Goal: Navigation & Orientation: Find specific page/section

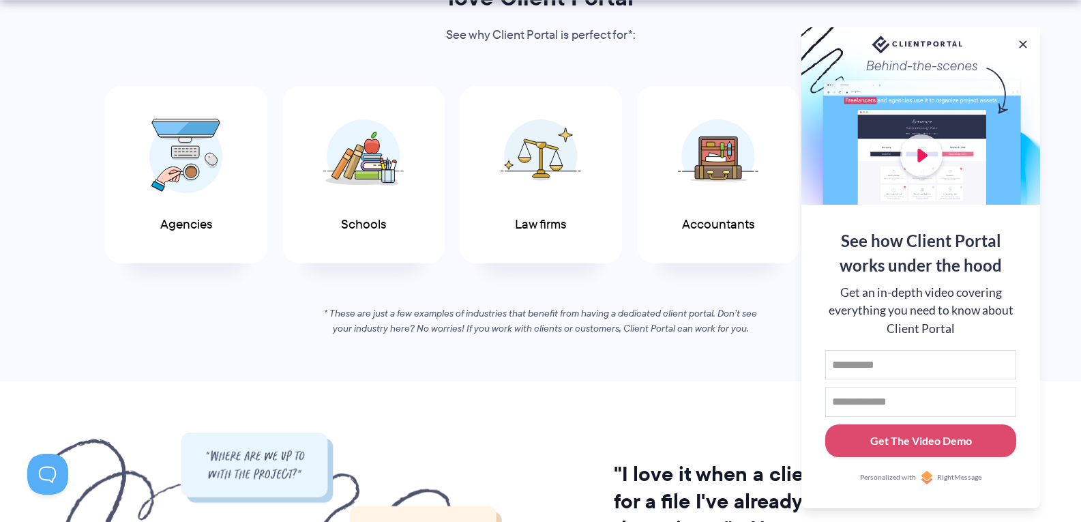
scroll to position [755, 0]
click at [1021, 37] on button at bounding box center [1022, 44] width 16 height 16
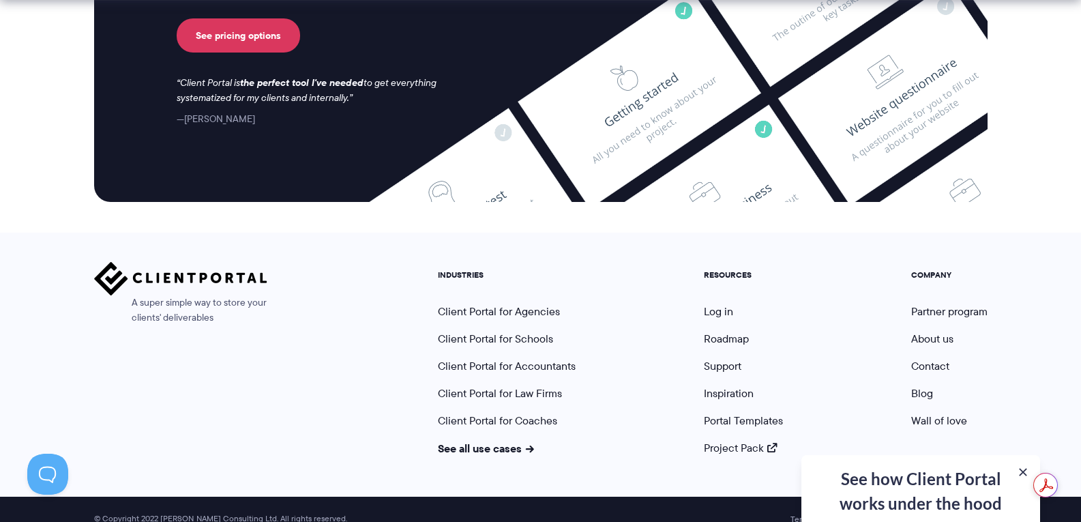
scroll to position [5745, 0]
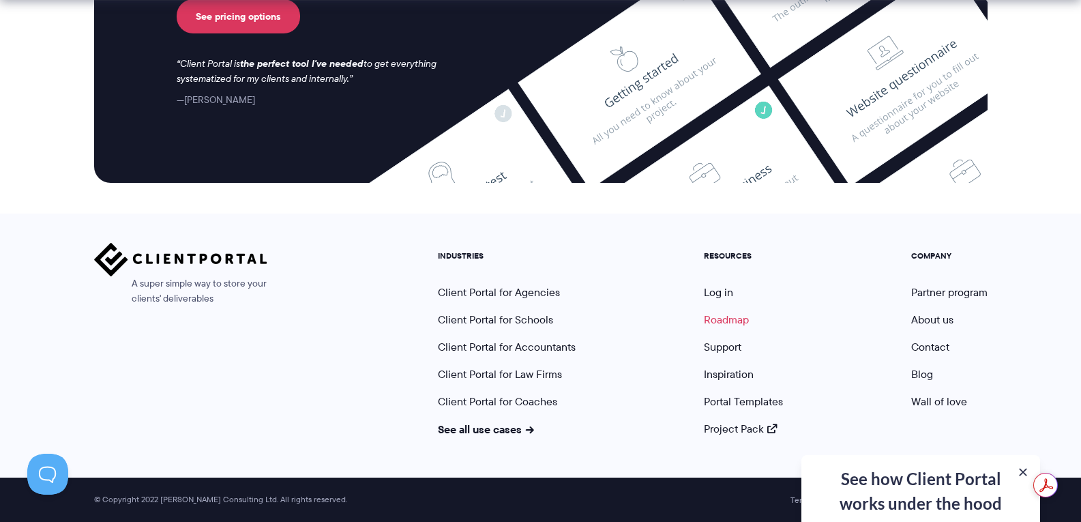
click at [723, 319] on link "Roadmap" at bounding box center [726, 320] width 45 height 16
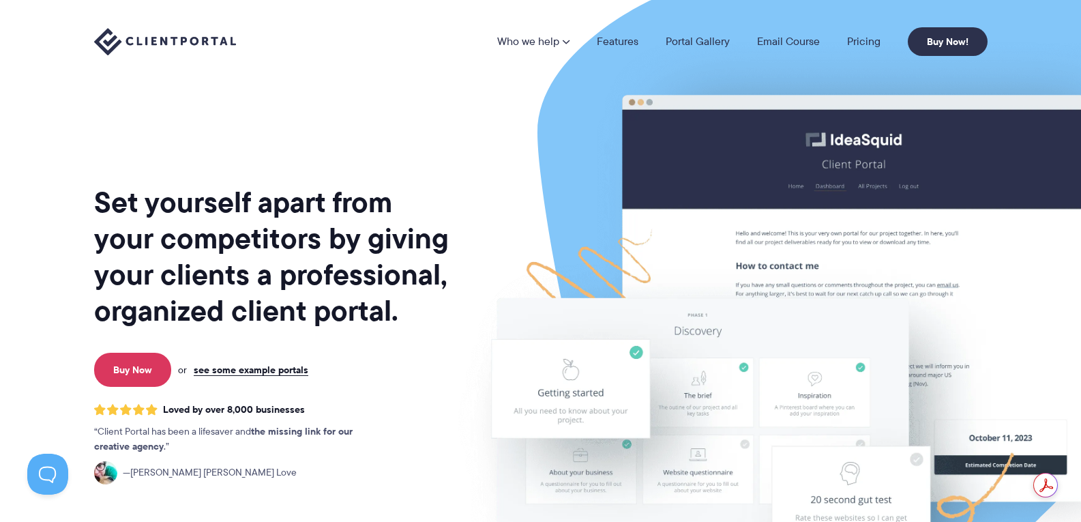
click at [167, 39] on img at bounding box center [165, 42] width 142 height 28
